Goal: Task Accomplishment & Management: Manage account settings

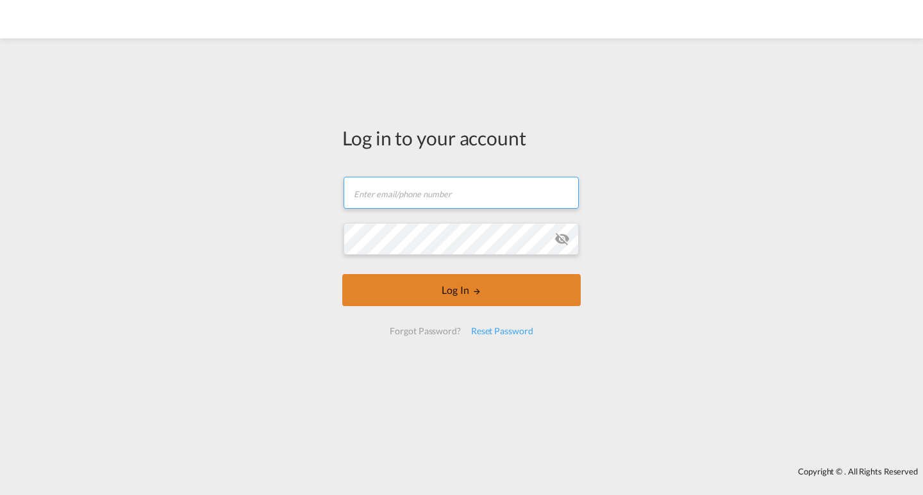
type input "[PERSON_NAME][EMAIL_ADDRESS][PERSON_NAME][DOMAIN_NAME]"
click at [481, 293] on md-icon "LOGIN" at bounding box center [476, 291] width 9 height 9
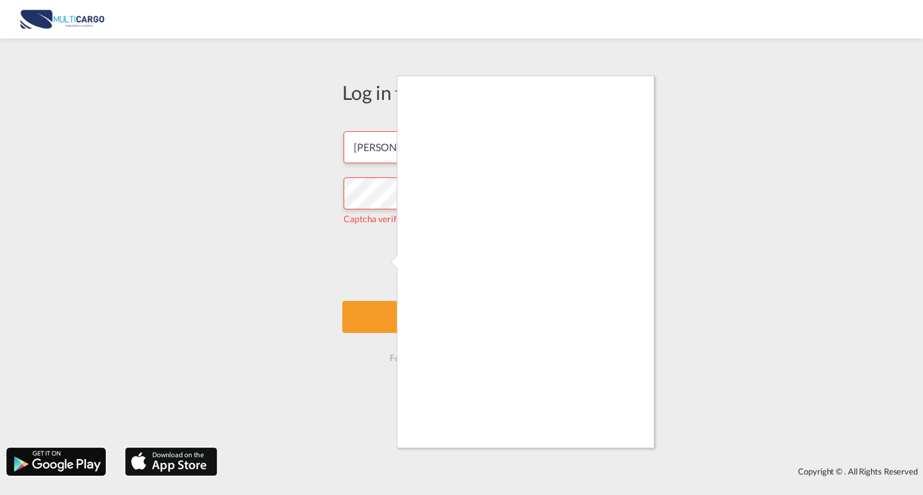
click at [613, 450] on div at bounding box center [461, 247] width 923 height 495
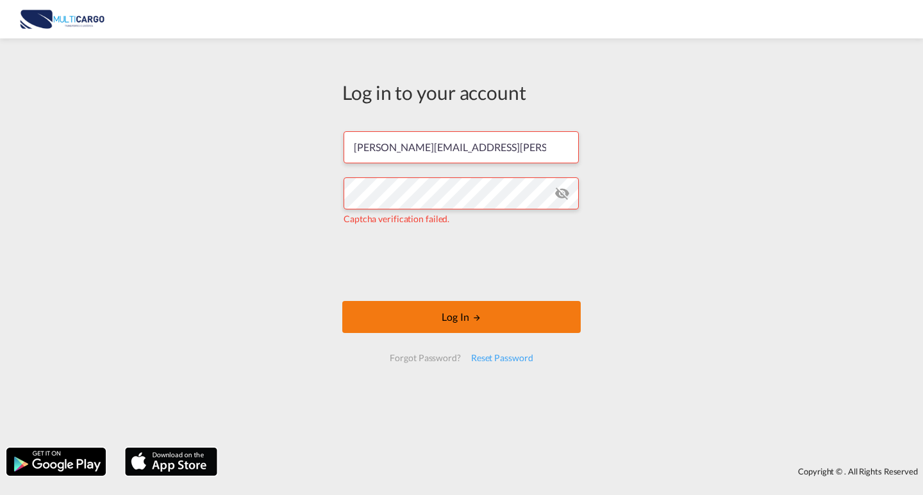
click at [540, 316] on button "Log In" at bounding box center [461, 317] width 238 height 32
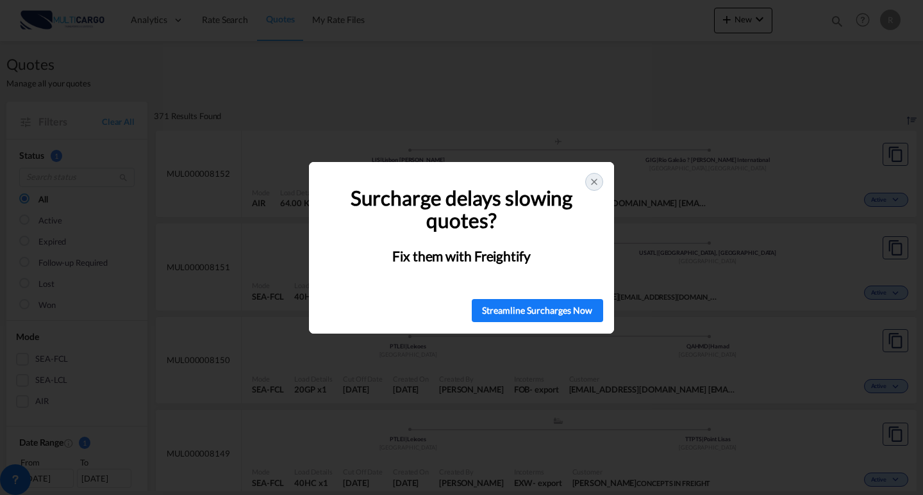
click at [604, 180] on div "Surcharge delays slowing quotes? Fix them with Freightify" at bounding box center [461, 225] width 305 height 126
click at [595, 183] on icon at bounding box center [594, 181] width 5 height 5
